Goal: Task Accomplishment & Management: Complete application form

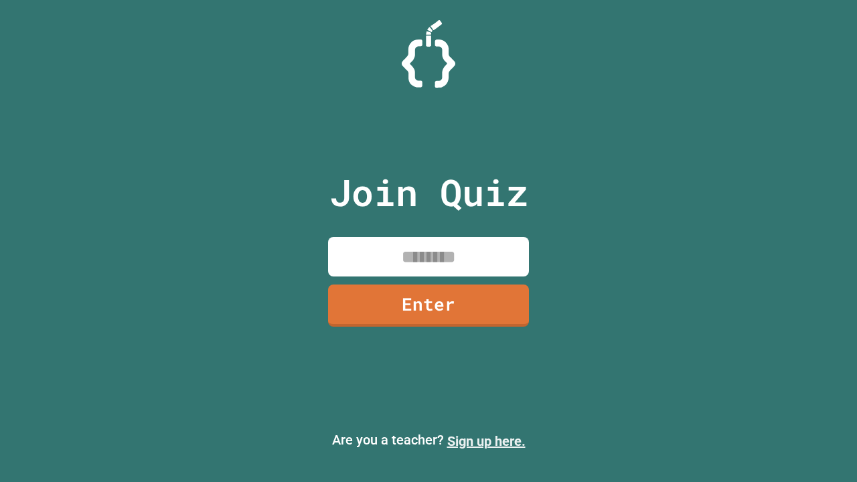
click at [480, 441] on link "Sign up here." at bounding box center [486, 441] width 78 height 16
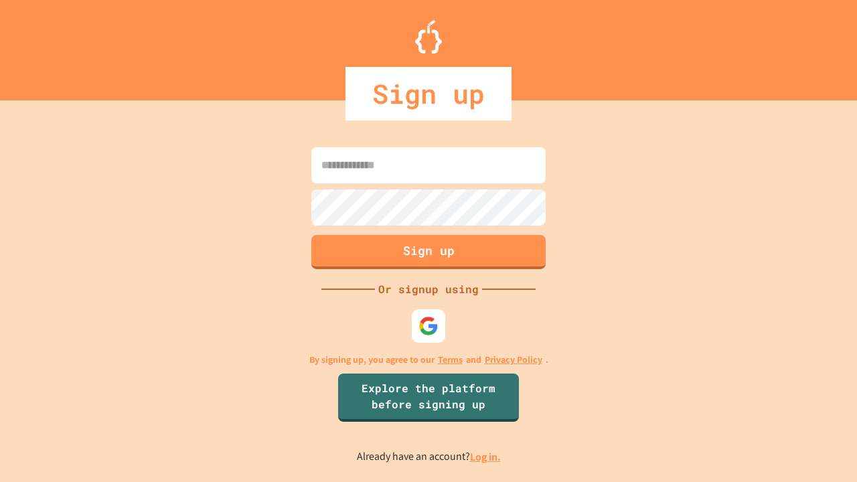
click at [486, 457] on link "Log in." at bounding box center [485, 457] width 31 height 14
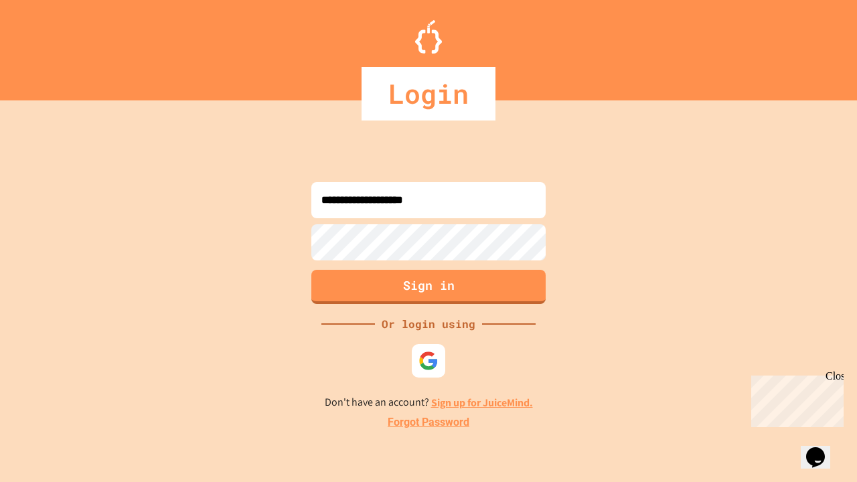
type input "**********"
